Goal: Navigation & Orientation: Find specific page/section

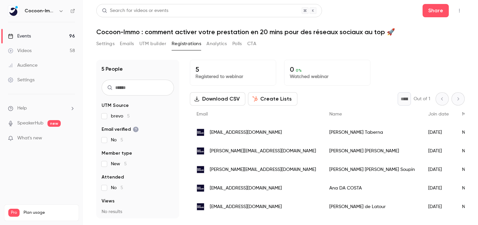
click at [36, 35] on link "Events 96" at bounding box center [41, 36] width 83 height 15
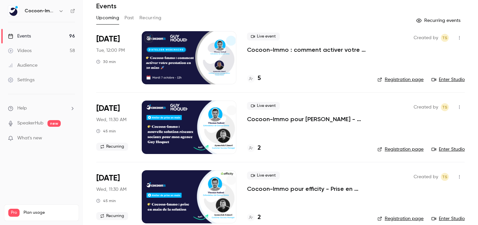
scroll to position [26, 0]
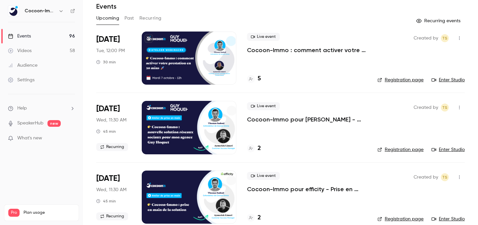
click at [251, 79] on icon at bounding box center [251, 79] width 4 height 4
